Goal: Task Accomplishment & Management: Manage account settings

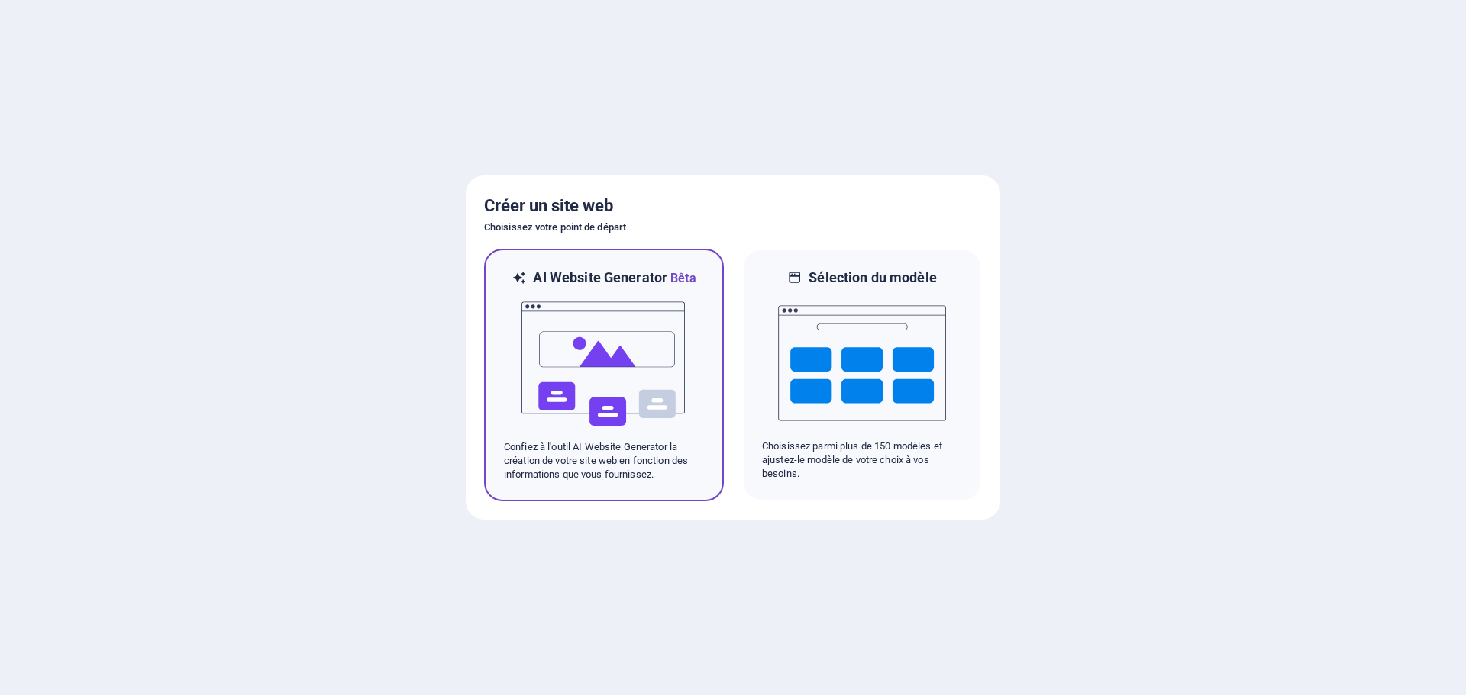
click at [637, 337] on img at bounding box center [604, 364] width 168 height 153
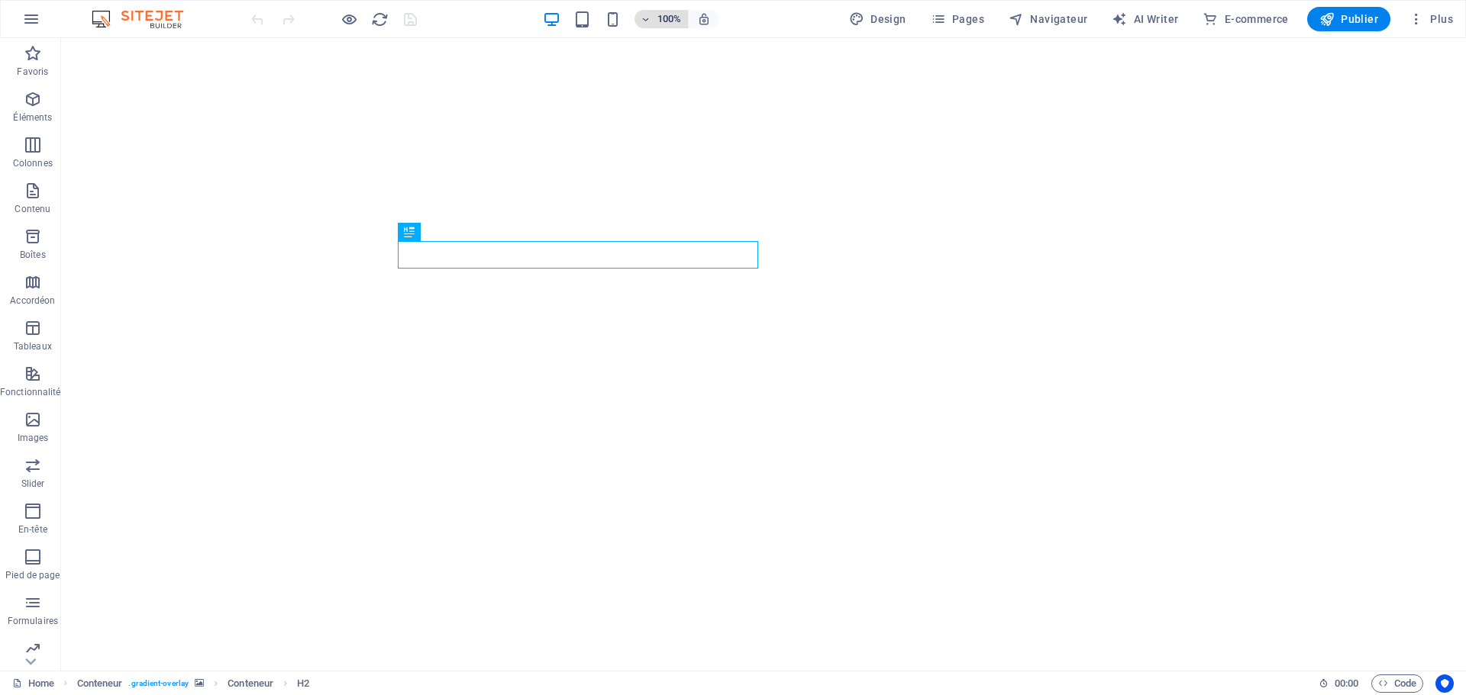
click at [653, 18] on span "100%" at bounding box center [660, 19] width 41 height 18
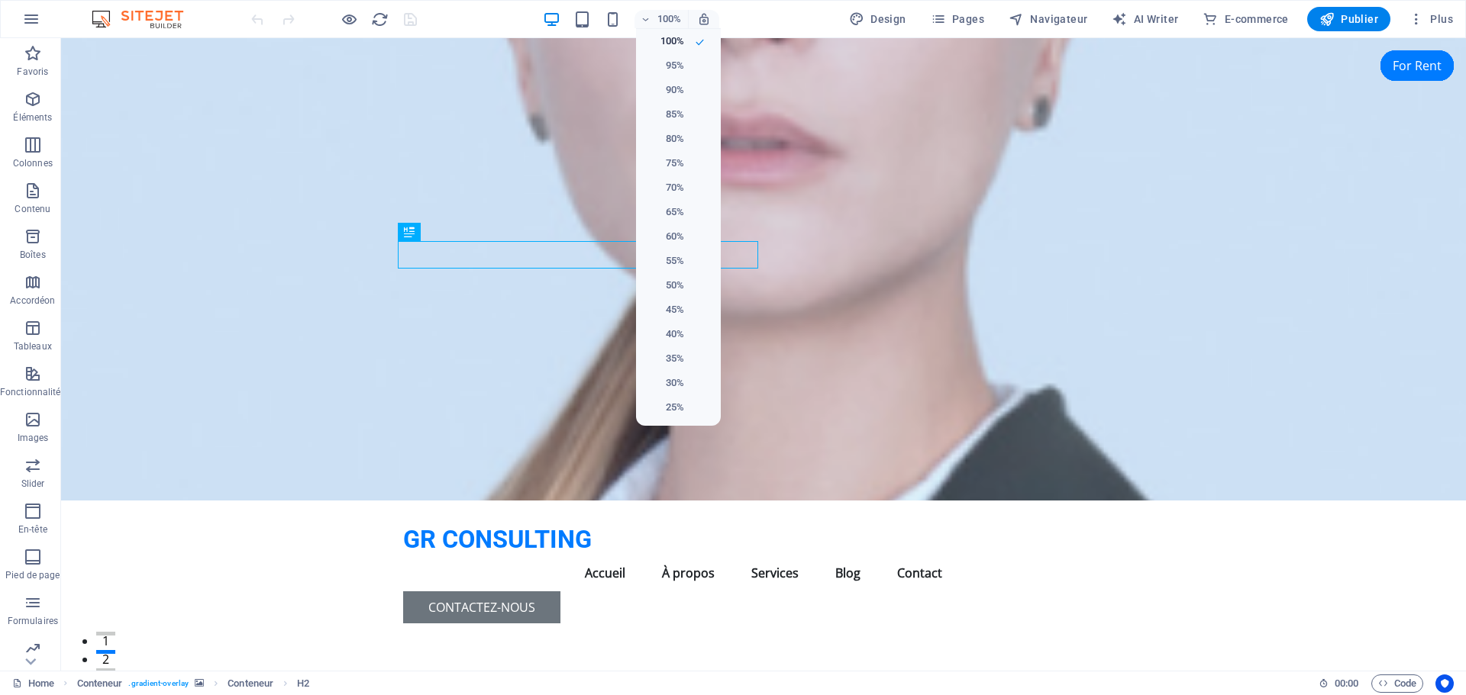
click at [649, 17] on div at bounding box center [733, 347] width 1466 height 695
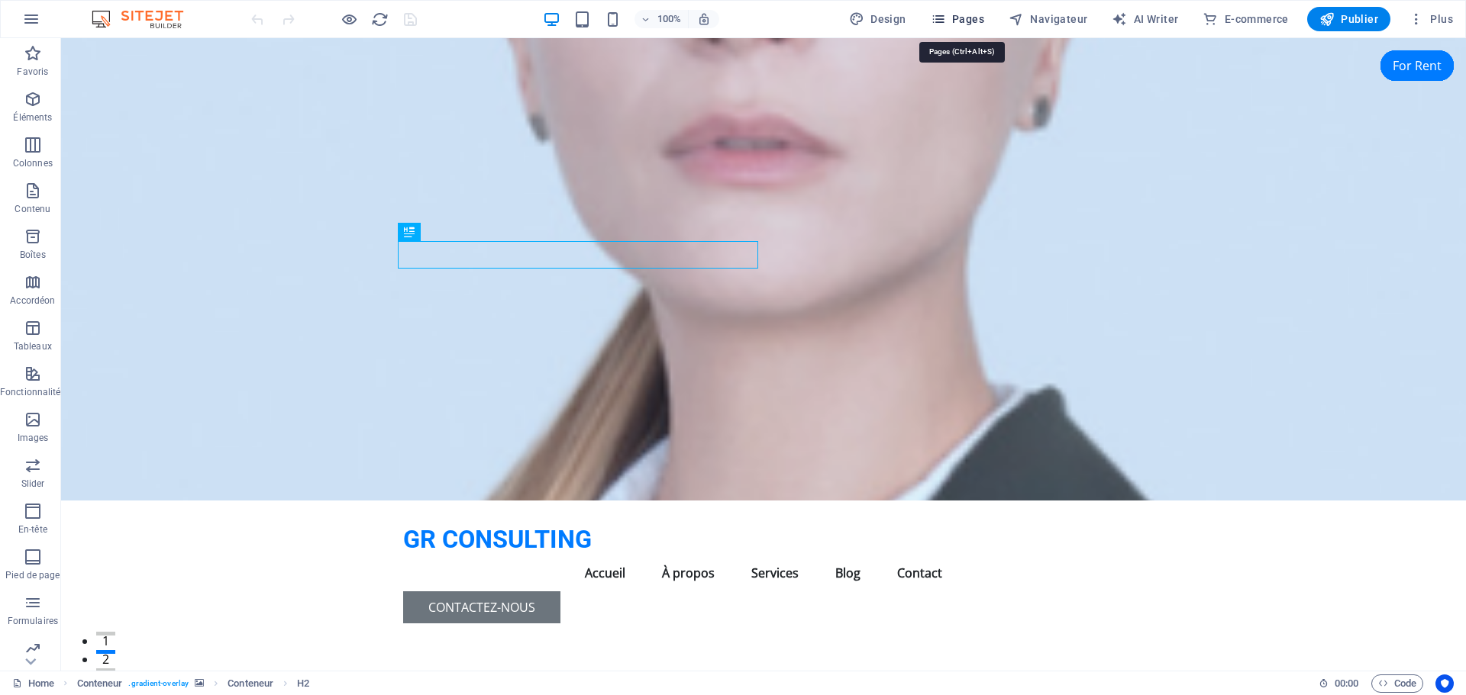
click at [946, 15] on icon "button" at bounding box center [937, 18] width 15 height 15
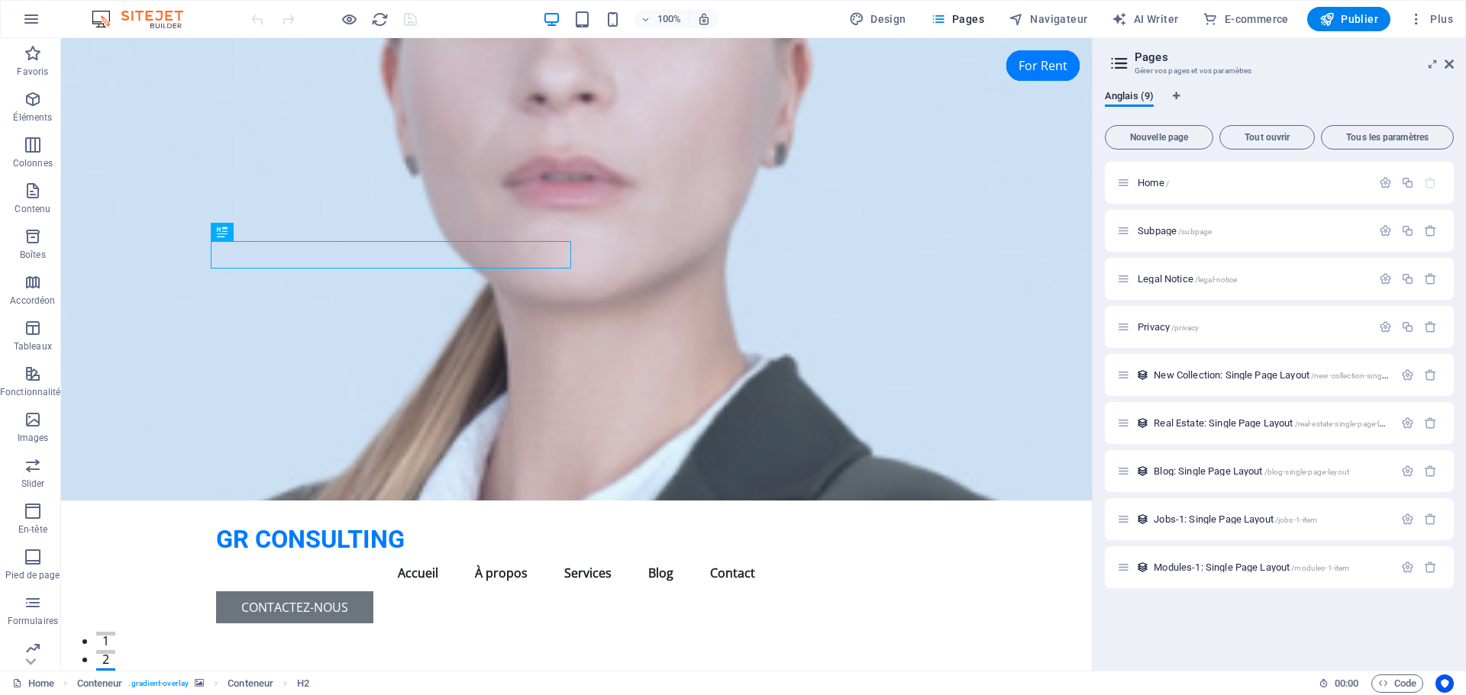
click at [1122, 66] on icon at bounding box center [1119, 63] width 23 height 21
click at [1121, 63] on icon at bounding box center [1119, 63] width 23 height 21
click at [1382, 137] on span "Tous les paramètres" at bounding box center [1386, 137] width 119 height 9
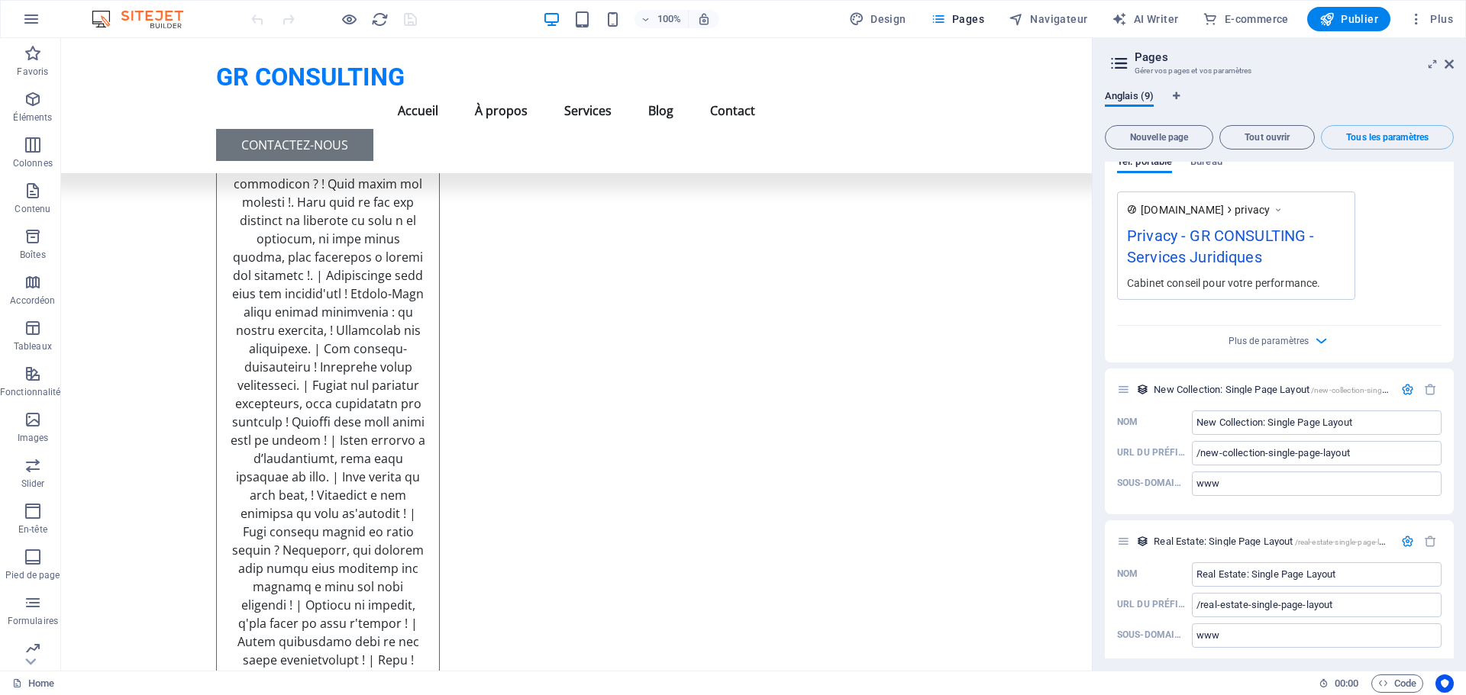
scroll to position [2804, 0]
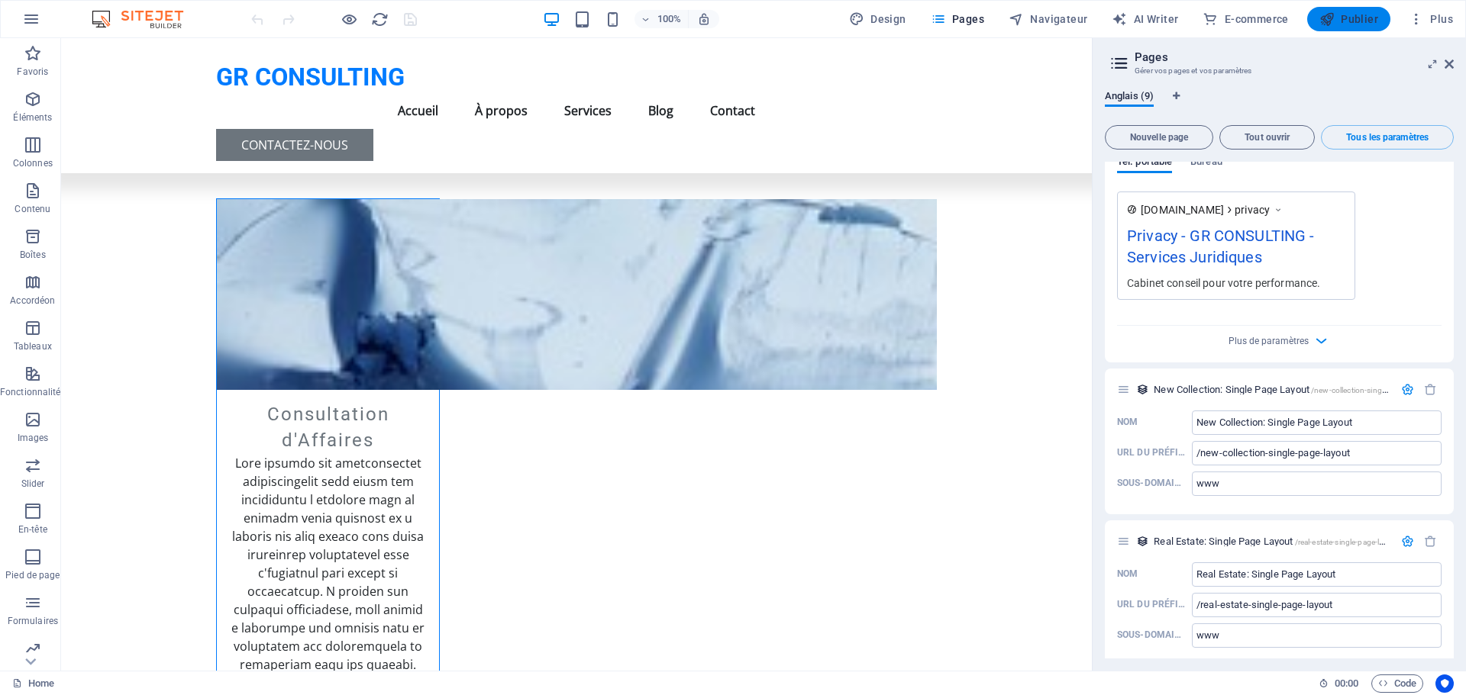
click at [1343, 18] on span "Publier" at bounding box center [1348, 18] width 59 height 15
